Goal: Task Accomplishment & Management: Manage account settings

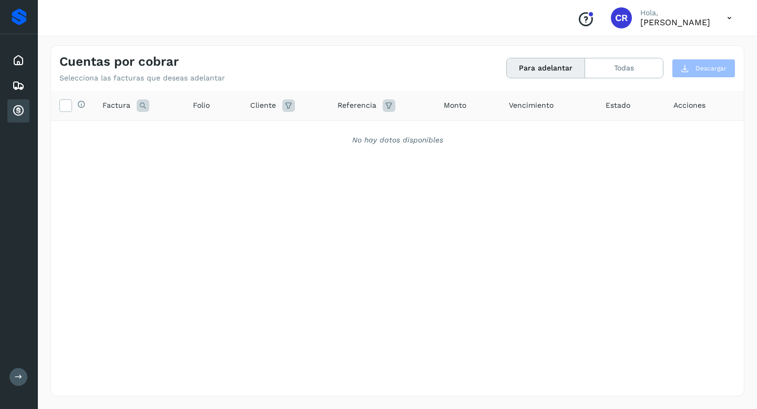
click at [553, 68] on button "Para adelantar" at bounding box center [546, 67] width 78 height 19
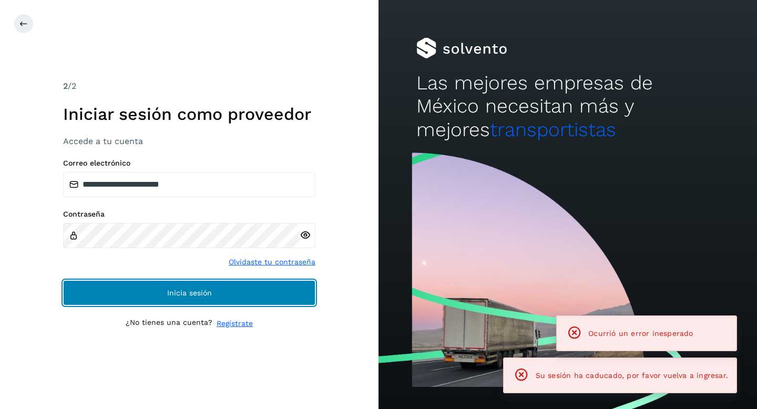
click at [276, 292] on button "Inicia sesión" at bounding box center [189, 292] width 252 height 25
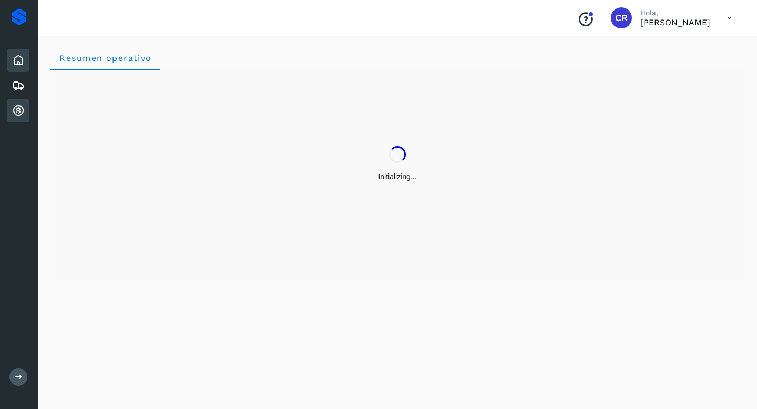
click at [18, 110] on icon at bounding box center [18, 111] width 13 height 13
